Goal: Task Accomplishment & Management: Manage account settings

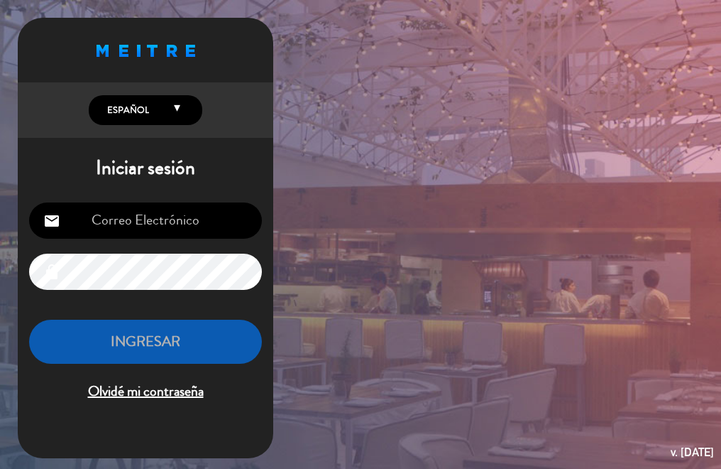
type input "[EMAIL_ADDRESS][DOMAIN_NAME]"
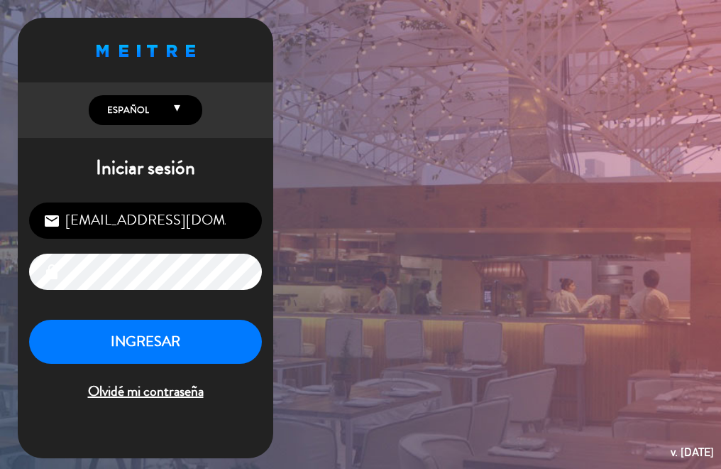
click at [183, 196] on div "[EMAIL_ADDRESS][DOMAIN_NAME] email lock INGRESAR Olvidé mi contraseña" at bounding box center [146, 303] width 256 height 224
click at [164, 344] on button "INGRESAR" at bounding box center [145, 342] width 233 height 45
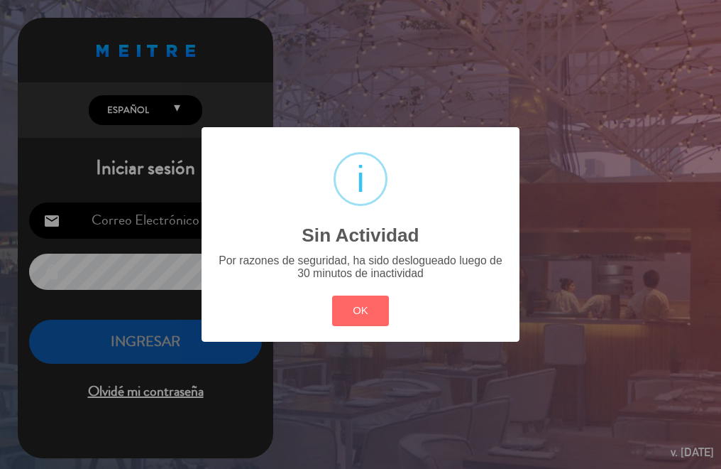
type input "[EMAIL_ADDRESS][DOMAIN_NAME]"
